Goal: Information Seeking & Learning: Learn about a topic

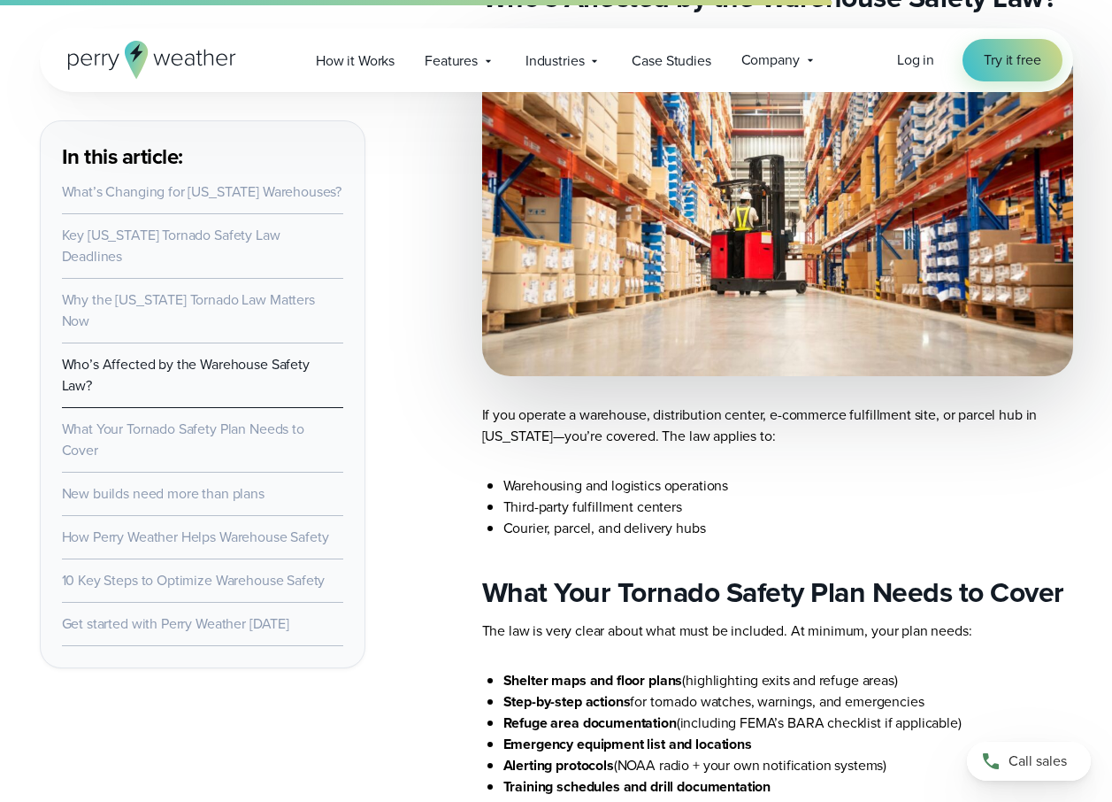
scroll to position [2655, 0]
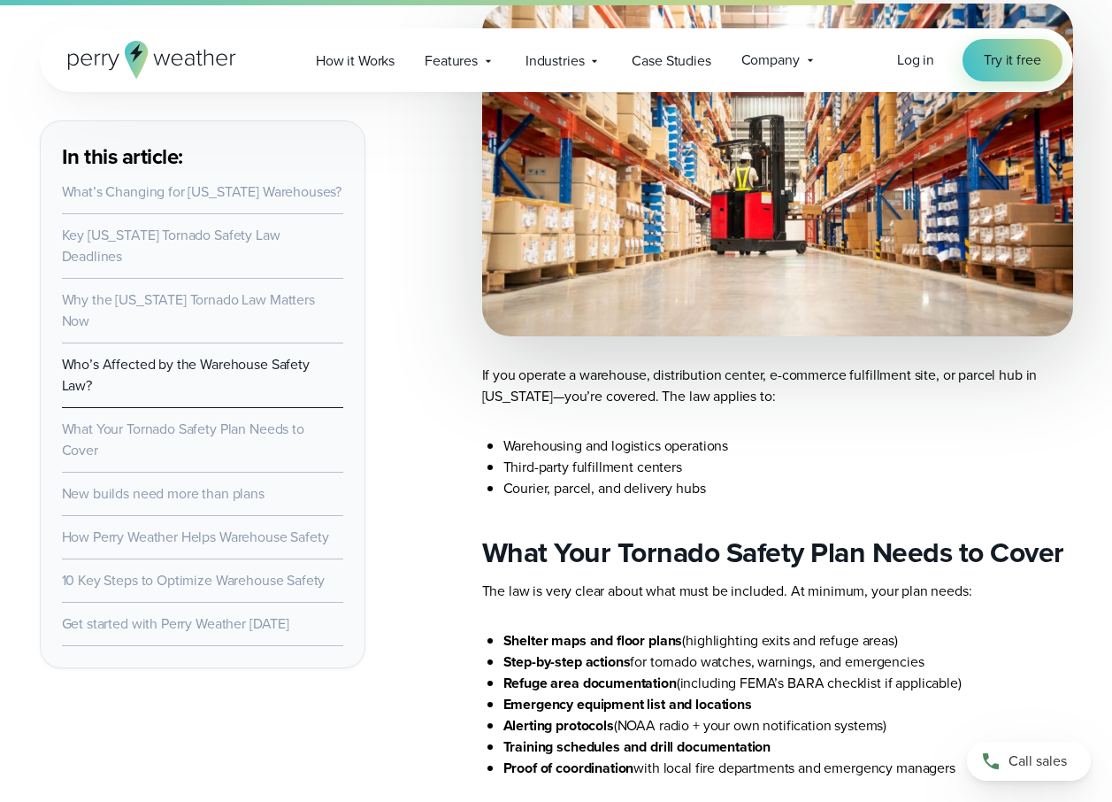
drag, startPoint x: 455, startPoint y: 627, endPoint x: 470, endPoint y: 695, distance: 68.9
drag, startPoint x: 470, startPoint y: 695, endPoint x: 323, endPoint y: 738, distance: 153.2
click at [323, 741] on main "In this article: What’s Changing for Illinois Warehouses? Key Illinois Tornado …" at bounding box center [557, 420] width 1034 height 4820
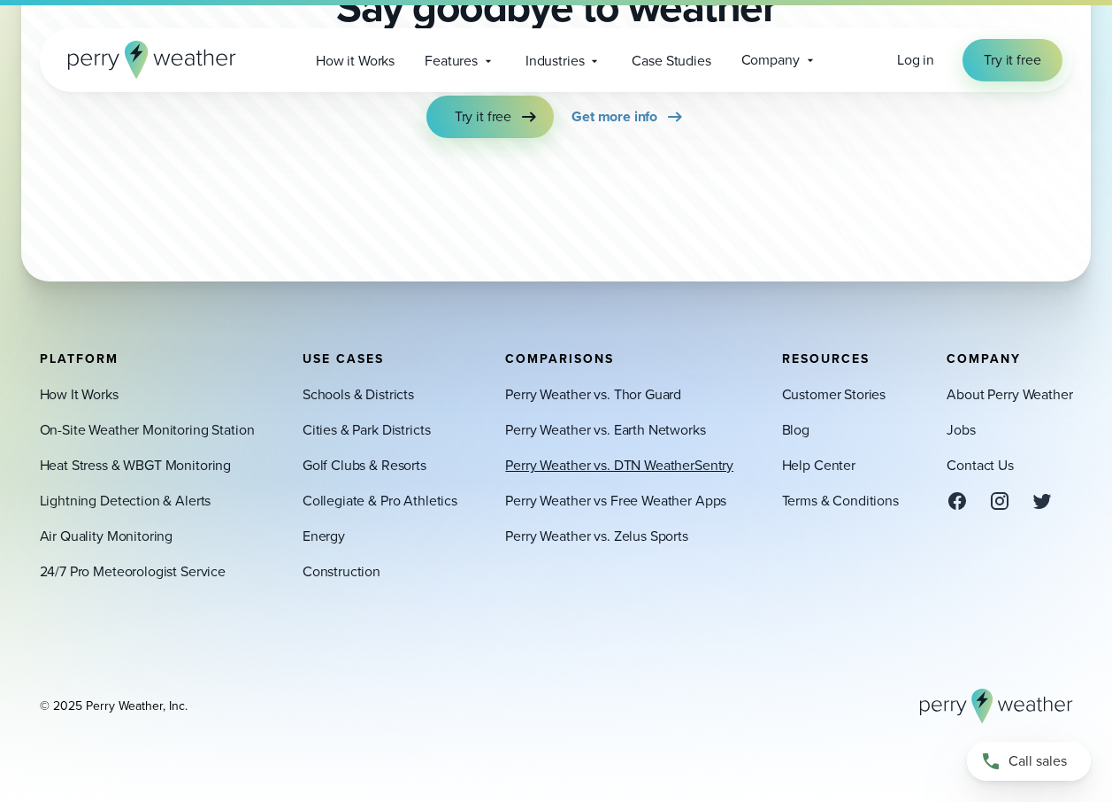
scroll to position [6386, 0]
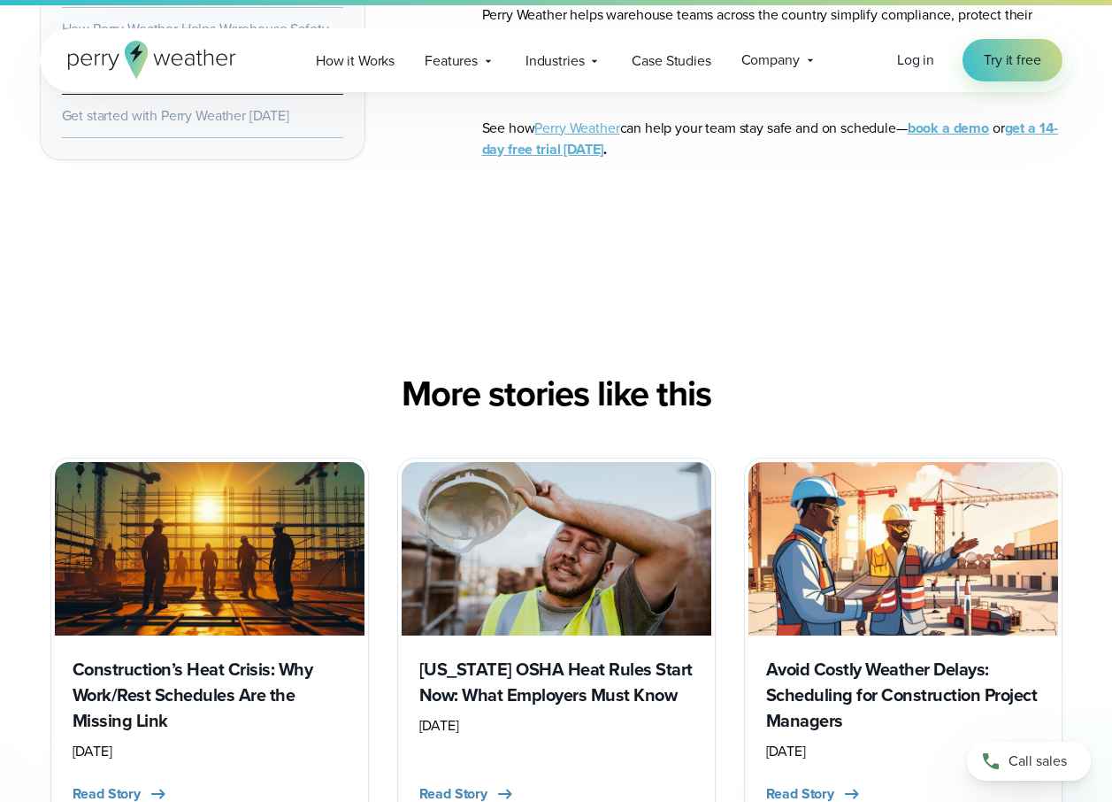
scroll to position [5487, 0]
